Goal: Find specific page/section: Find specific page/section

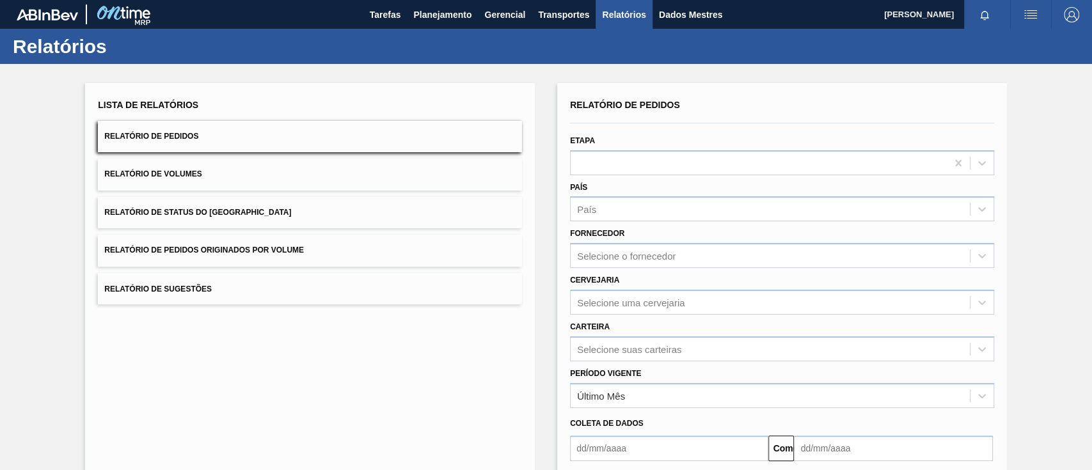
click at [276, 250] on font "Relatório de Pedidos Originados por Volume" at bounding box center [204, 250] width 200 height 9
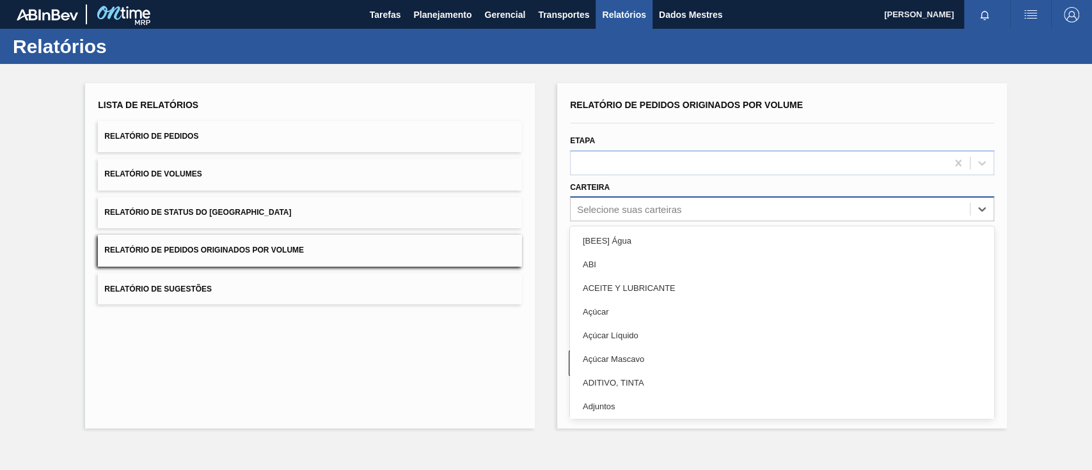
click at [630, 202] on div "Selecione suas carteiras" at bounding box center [770, 209] width 399 height 19
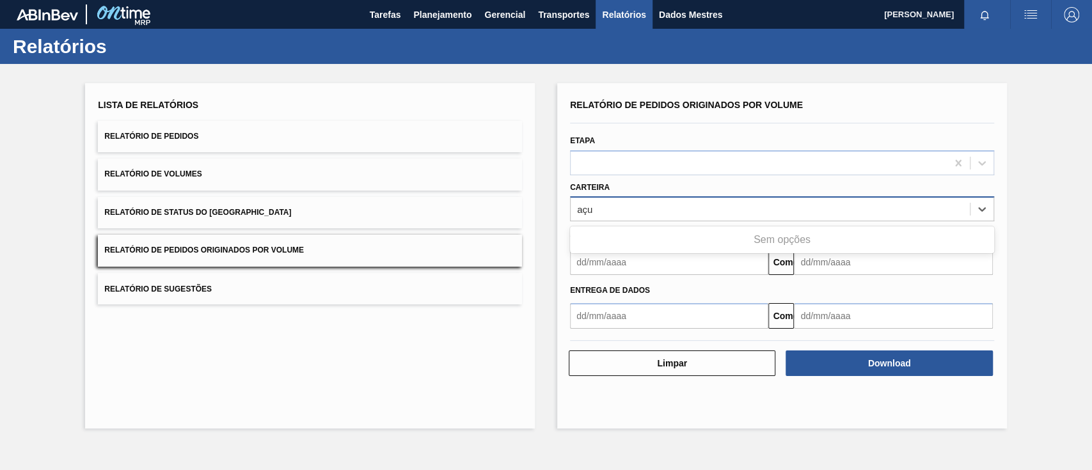
type input "aç"
